Goal: Find specific page/section: Find specific page/section

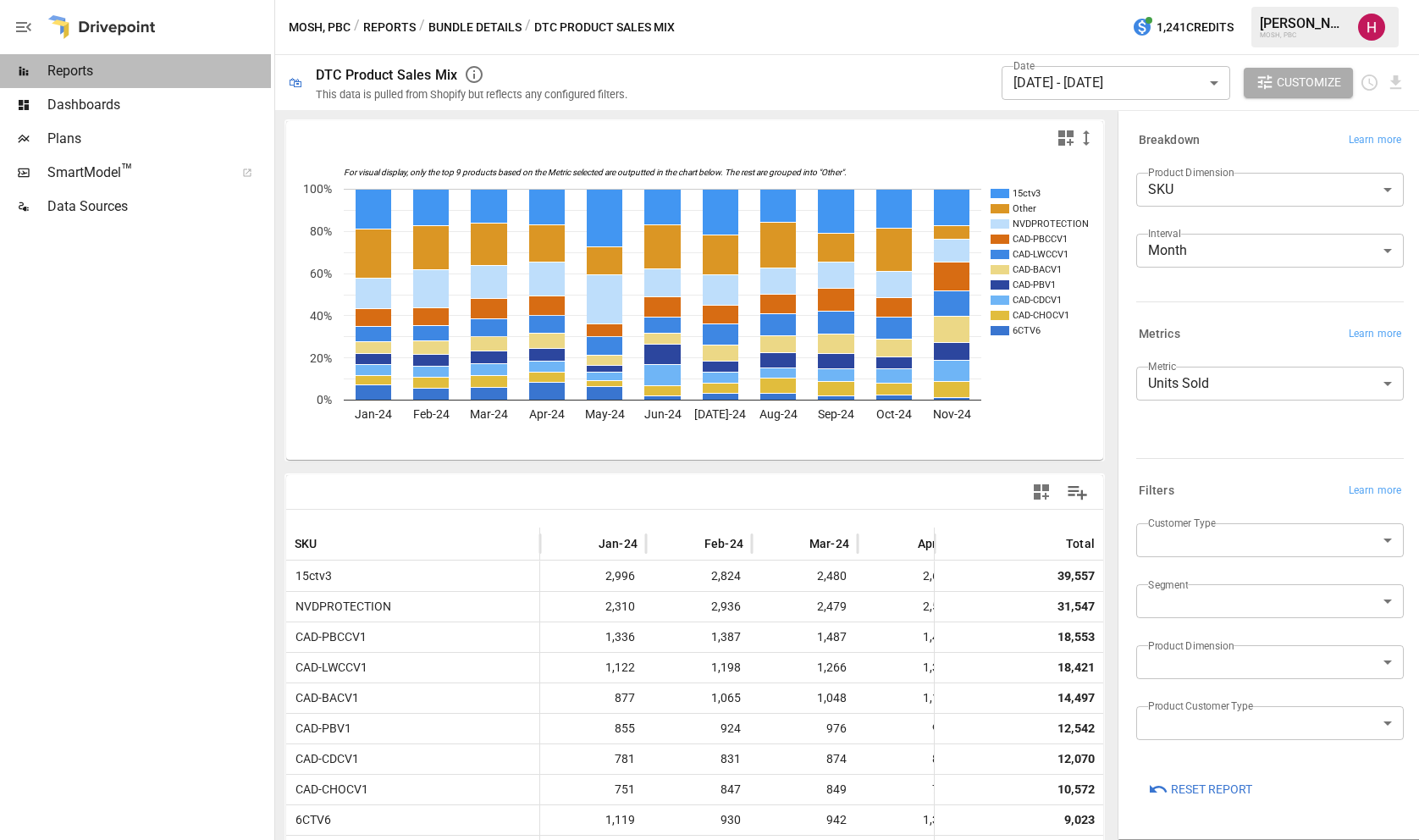
click at [196, 71] on span "Reports" at bounding box center [159, 70] width 223 height 20
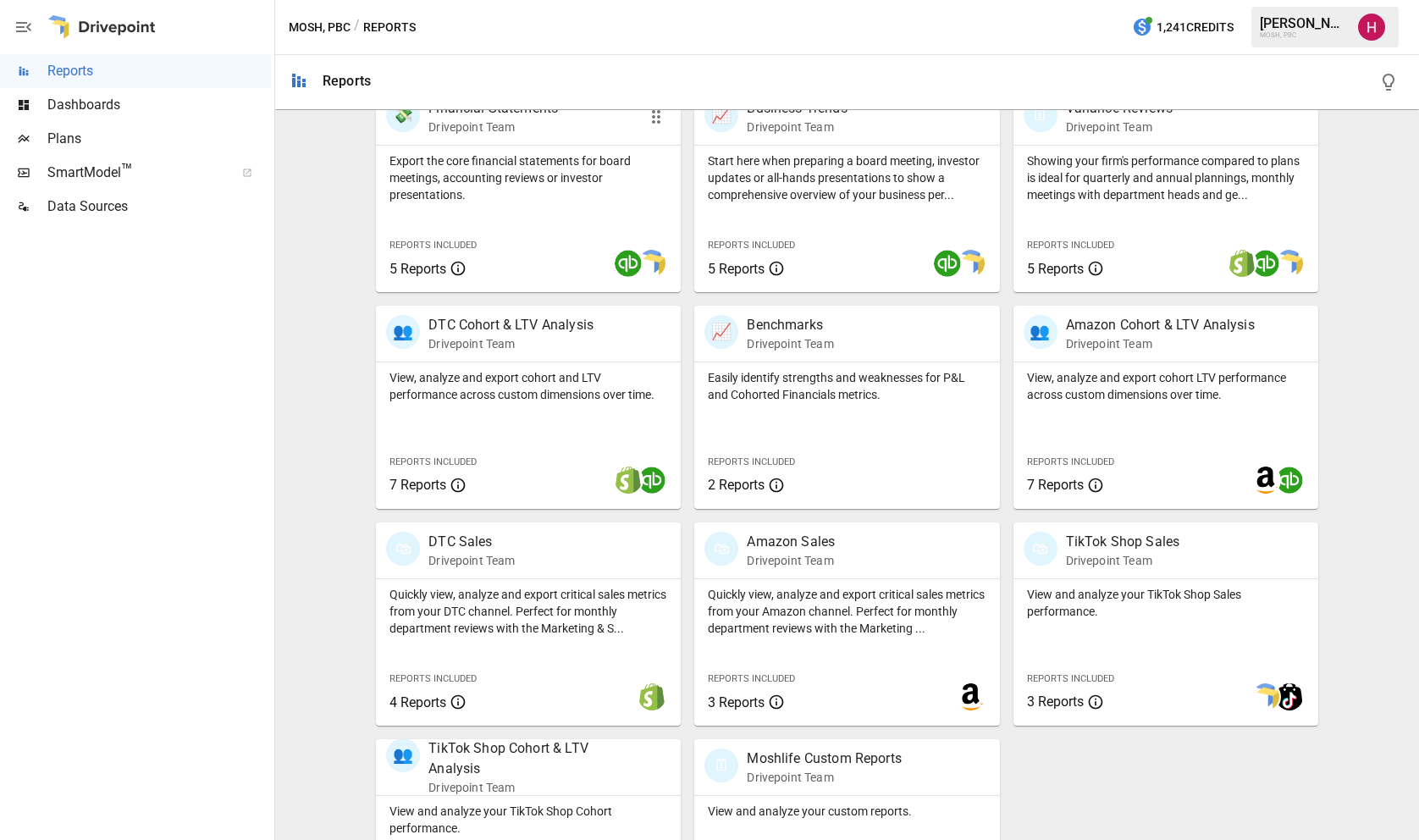
scroll to position [473, 0]
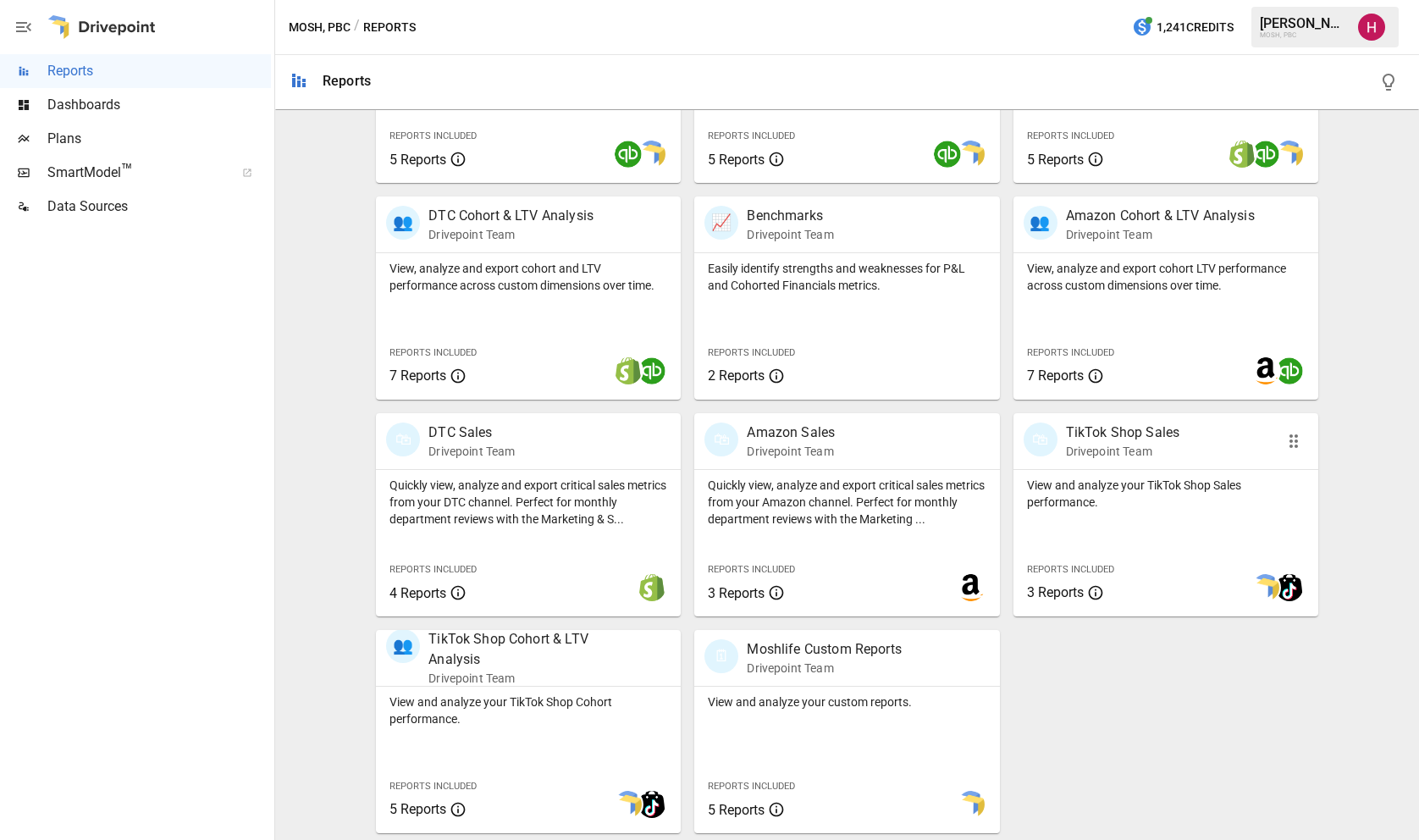
click at [1085, 439] on p "TikTok Shop Sales" at bounding box center [1122, 432] width 114 height 20
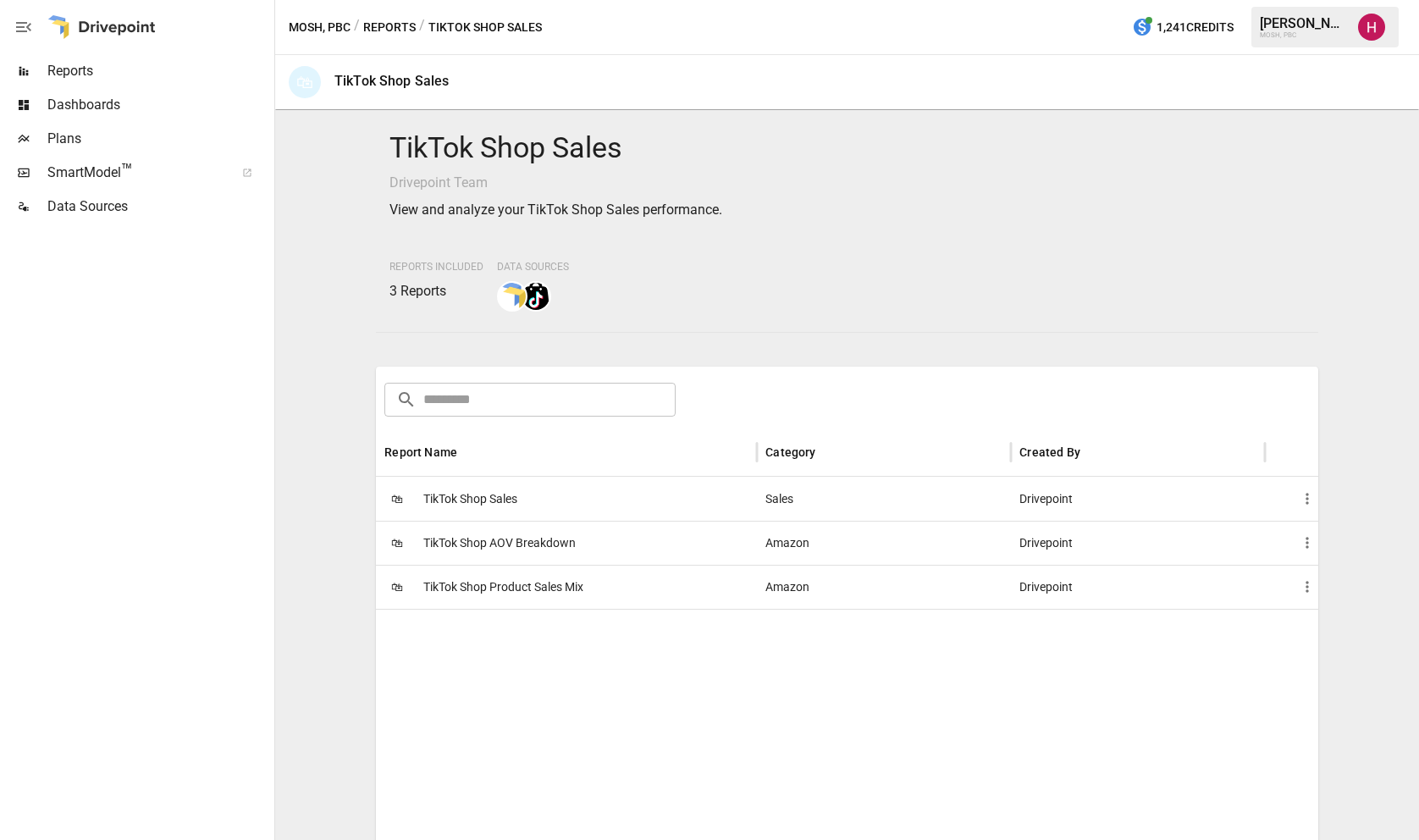
click at [516, 588] on span "TikTok Shop Product Sales Mix" at bounding box center [502, 586] width 160 height 43
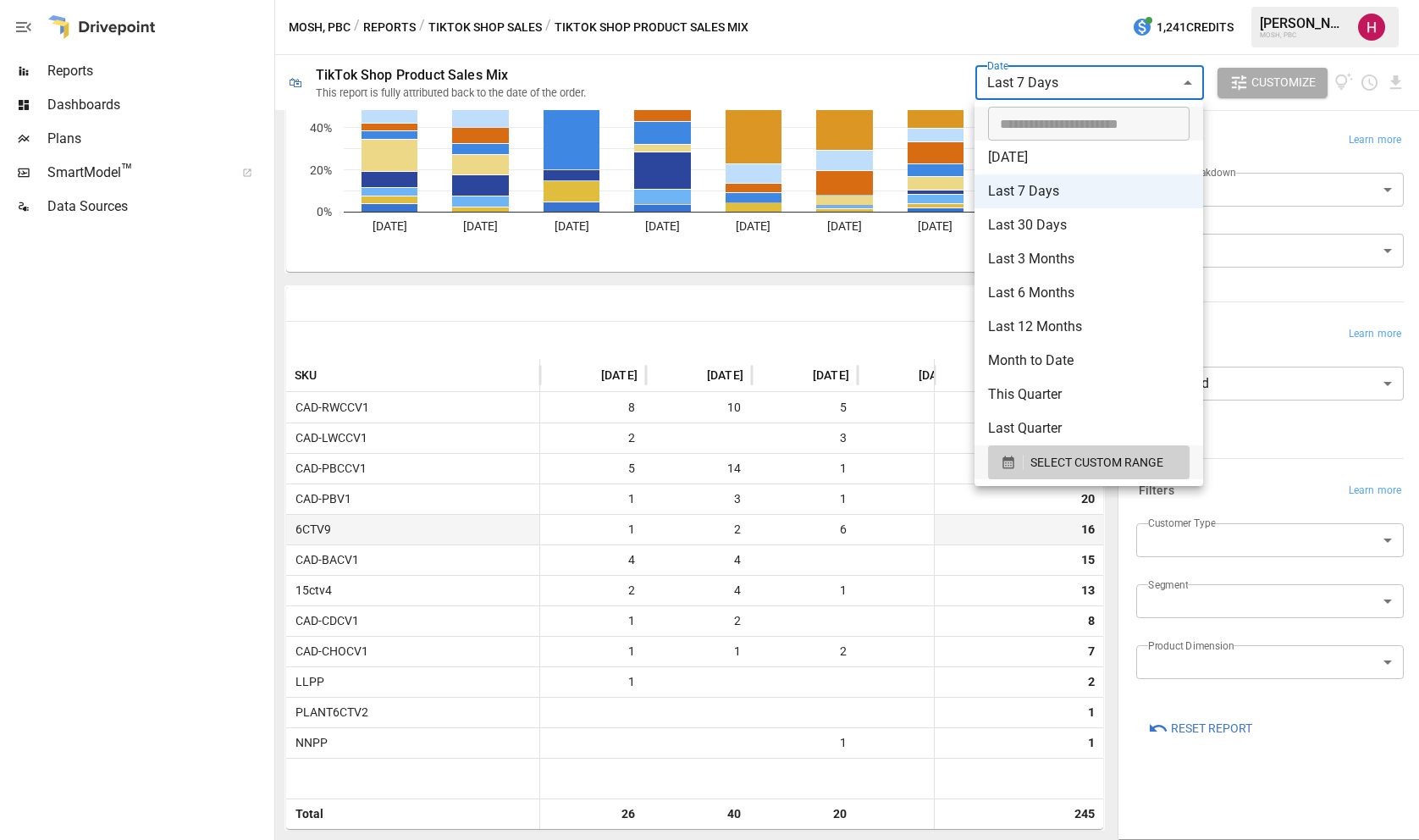
click at [1096, 0] on body "**********" at bounding box center [709, 0] width 1419 height 0
click at [887, 304] on div at bounding box center [709, 420] width 1419 height 840
